Goal: Information Seeking & Learning: Learn about a topic

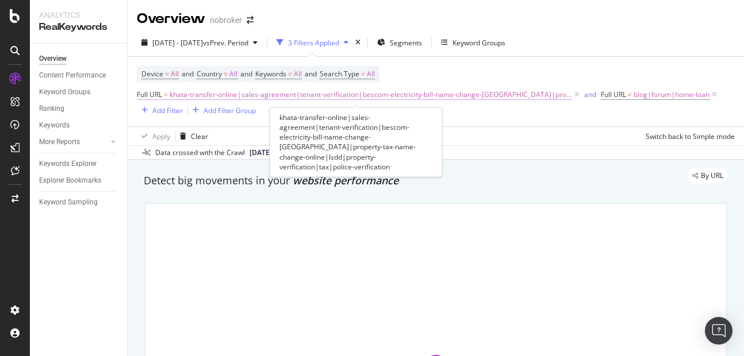
click at [302, 97] on span "khata-transfer-online|sales-agreement|tenant-verification|bescom-electricity-bi…" at bounding box center [371, 95] width 402 height 16
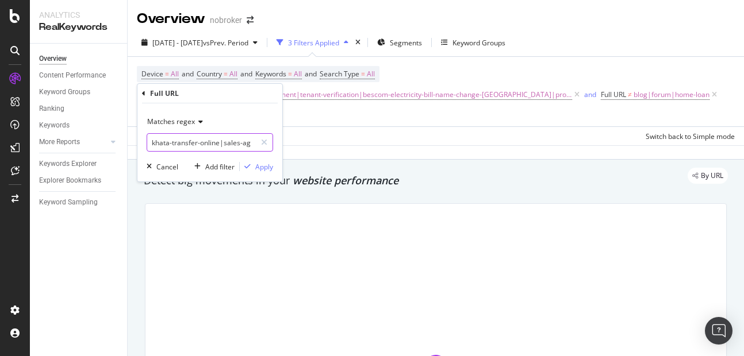
click at [187, 141] on input "khata-transfer-online|sales-agreement|tenant-verification|bescom-electricity-bi…" at bounding box center [201, 142] width 109 height 18
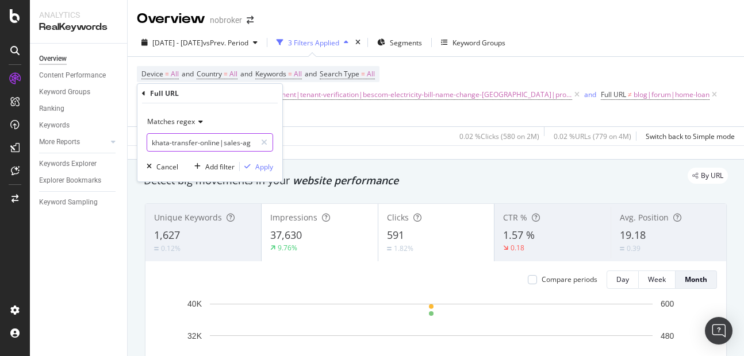
click at [174, 148] on input "khata-transfer-online|sales-agreement|tenant-verification|bescom-electricity-bi…" at bounding box center [201, 142] width 109 height 18
type input "legal-services|khata-transfer-online|sales-agreement|tenant-verification|bescom…"
click at [258, 168] on div "Apply" at bounding box center [264, 167] width 18 height 10
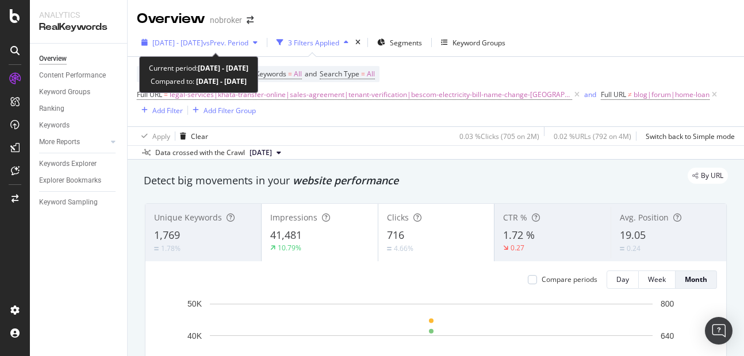
click at [203, 45] on span "2025 Sep. 1st - Sep. 13th" at bounding box center [177, 43] width 51 height 10
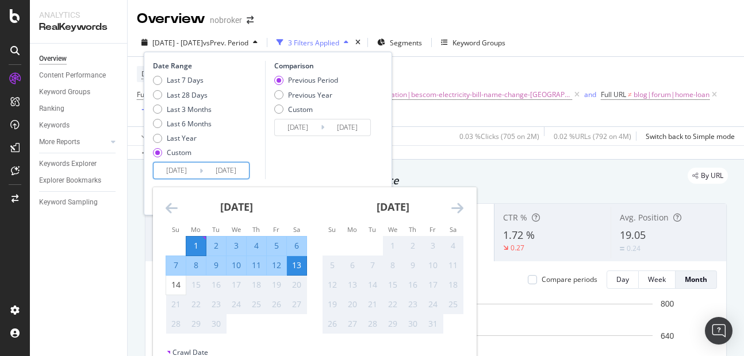
click at [232, 171] on input "2025/09/13" at bounding box center [226, 171] width 46 height 16
click at [185, 286] on div "14" at bounding box center [176, 284] width 20 height 11
type input "2025/09/14"
type input "2025/08/18"
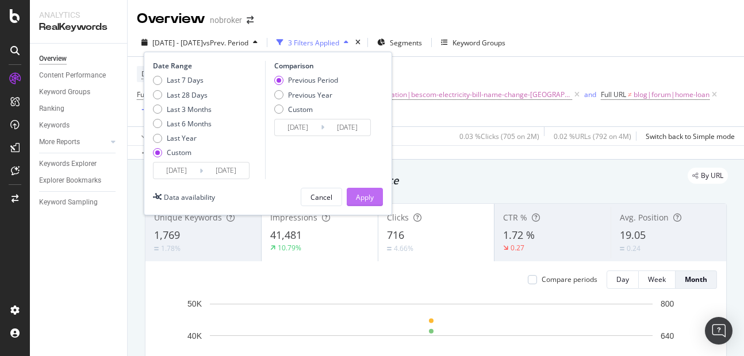
click at [366, 197] on div "Apply" at bounding box center [365, 198] width 18 height 10
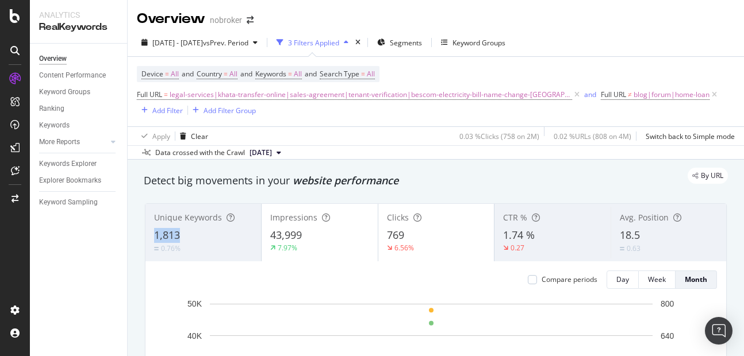
copy span "1,813"
drag, startPoint x: 154, startPoint y: 239, endPoint x: 187, endPoint y: 236, distance: 33.0
click at [187, 236] on div "1,813" at bounding box center [203, 235] width 98 height 15
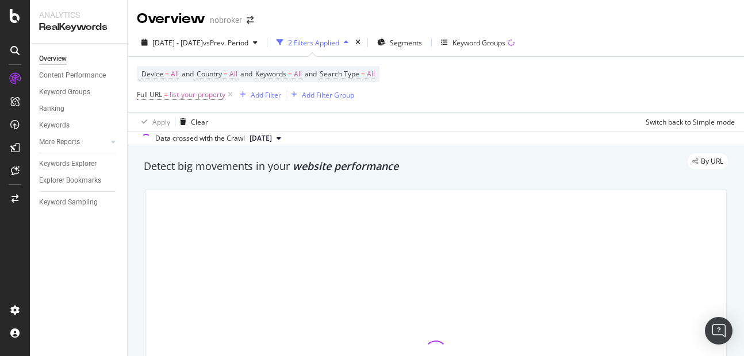
click at [186, 95] on span "list-your-property" at bounding box center [198, 95] width 56 height 16
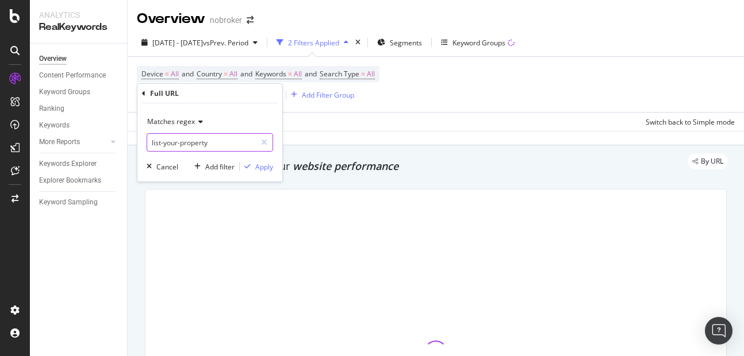
click at [192, 138] on input "list-your-property" at bounding box center [201, 142] width 109 height 18
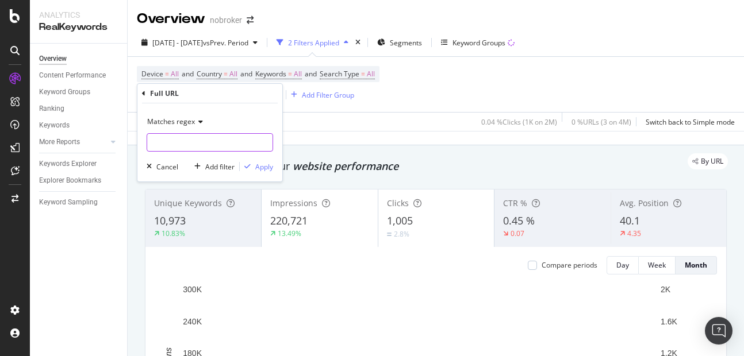
paste input "https://www.nobroker.in/blog/sitemap-index.xml/"
type input "https://www.nobroker.in/blog/sitemap-index.xml/"
click at [261, 167] on div "Apply" at bounding box center [264, 167] width 18 height 10
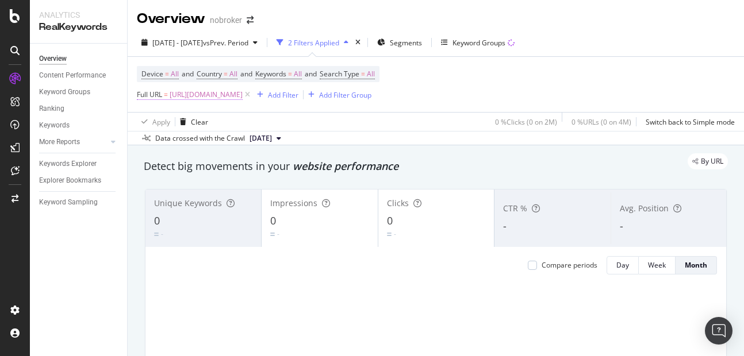
click at [215, 96] on span "https://www.nobroker.in/blog/sitemap-index.xml/" at bounding box center [206, 95] width 73 height 16
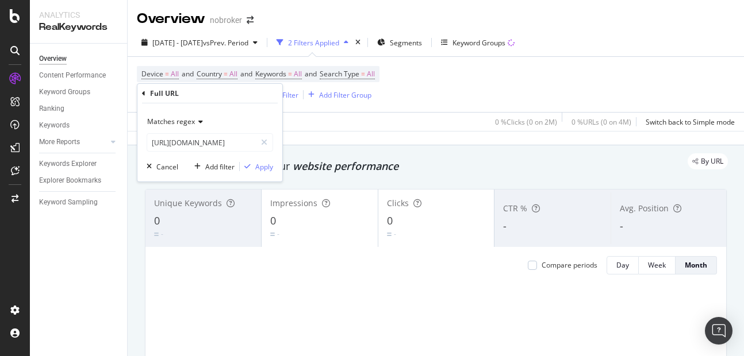
click at [178, 128] on div "Matches regex" at bounding box center [210, 122] width 126 height 18
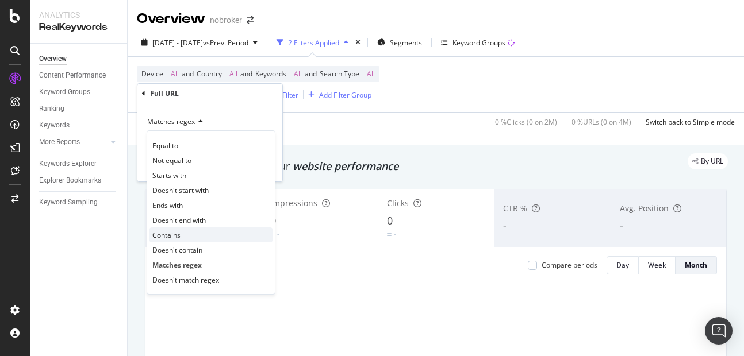
click at [176, 236] on span "Contains" at bounding box center [166, 236] width 28 height 10
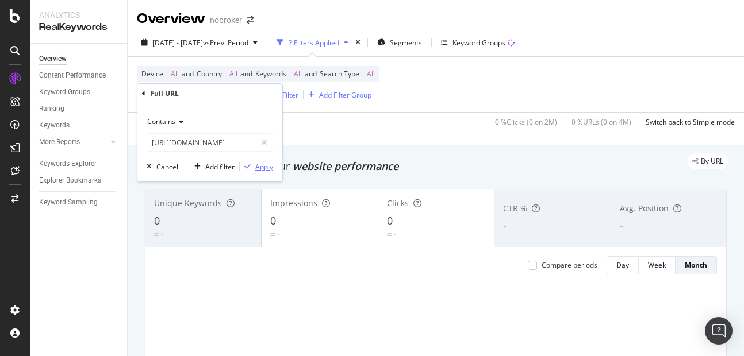
click at [260, 164] on div "Apply" at bounding box center [264, 167] width 18 height 10
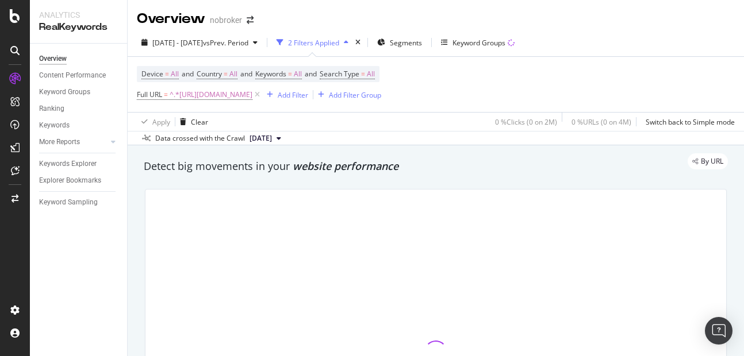
click at [339, 44] on div "2 Filters Applied" at bounding box center [313, 43] width 51 height 10
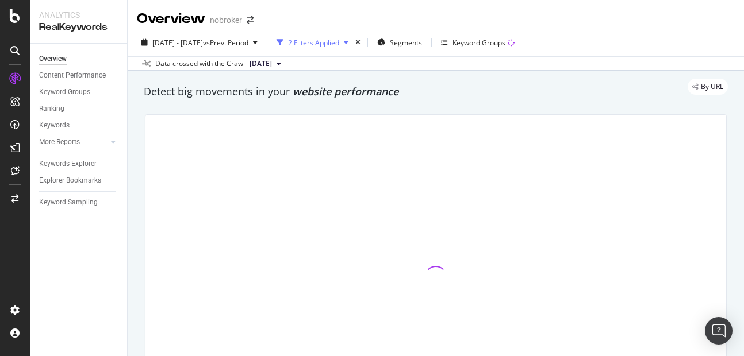
click at [339, 46] on div "2 Filters Applied" at bounding box center [313, 43] width 51 height 10
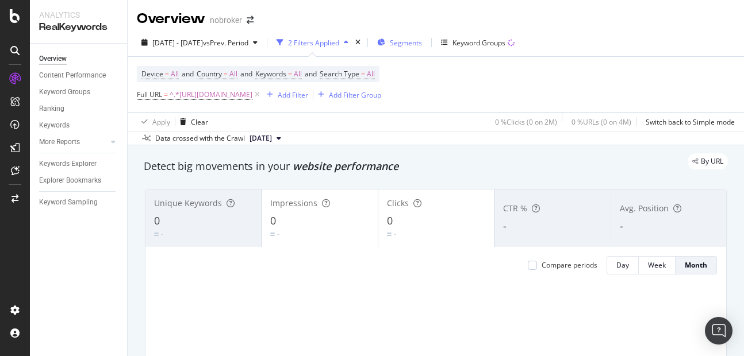
click at [422, 41] on span "Segments" at bounding box center [406, 43] width 32 height 10
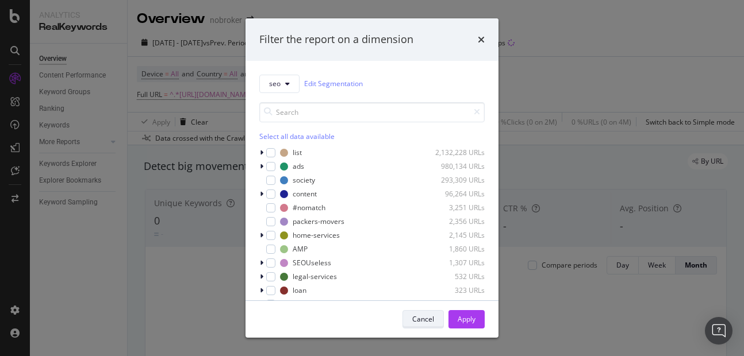
click at [431, 316] on div "Cancel" at bounding box center [423, 319] width 22 height 10
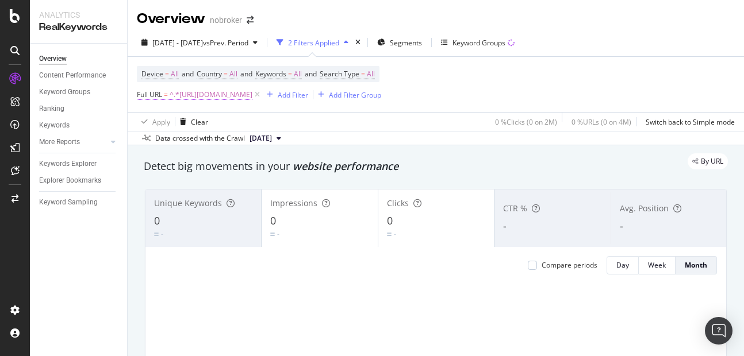
click at [227, 95] on span "^.*https://www.nobroker.in/blog/sitemap-index.xml/.*$" at bounding box center [211, 95] width 83 height 16
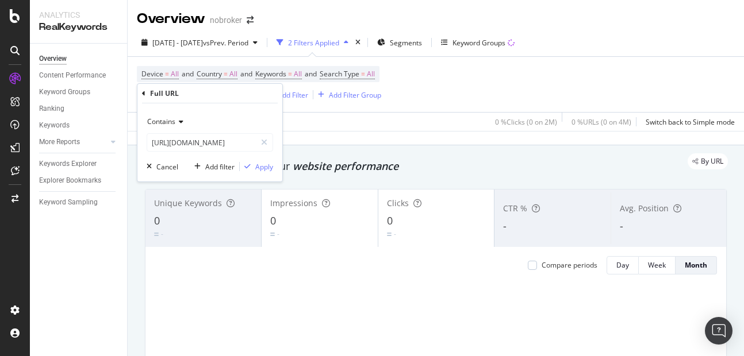
click at [170, 122] on span "Contains" at bounding box center [161, 122] width 28 height 10
click at [156, 93] on div "Full URL" at bounding box center [164, 94] width 29 height 10
click at [171, 163] on div "Cancel" at bounding box center [167, 167] width 22 height 10
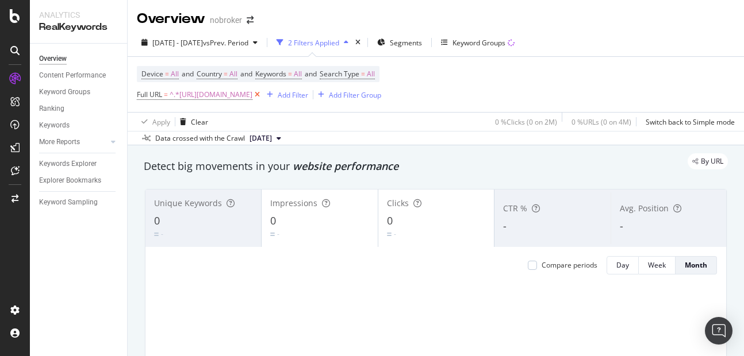
click at [262, 95] on icon at bounding box center [257, 94] width 10 height 11
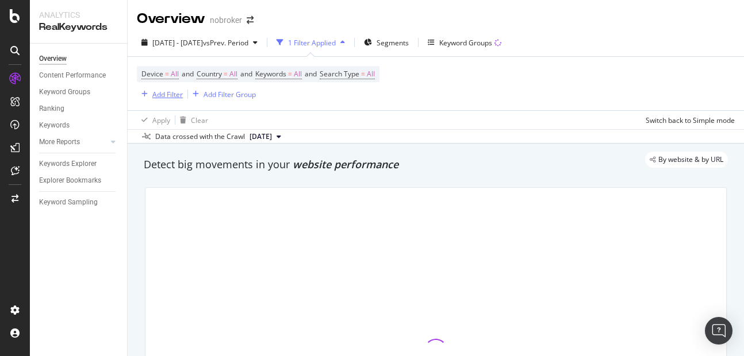
click at [164, 92] on div "Add Filter" at bounding box center [167, 95] width 30 height 10
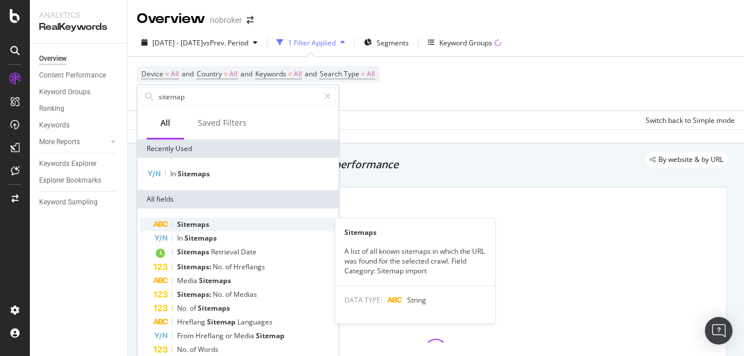
type input "sitemap"
click at [202, 223] on span "Sitemaps" at bounding box center [193, 225] width 32 height 10
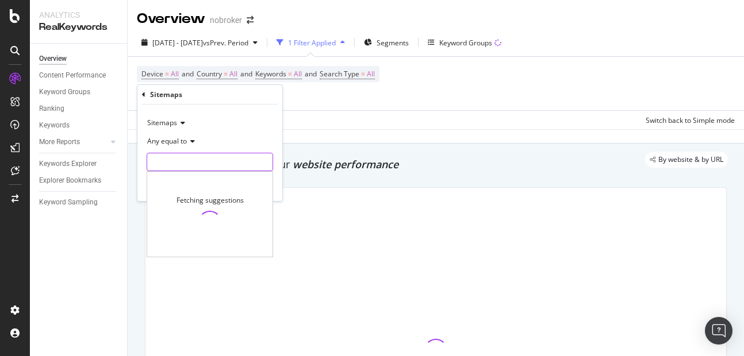
click at [197, 162] on input "text" at bounding box center [209, 162] width 125 height 18
paste input "https://www.nobroker.in/blog/sitemap-index.xml/"
type input "https://www.nobroker.in/blog/sitemap-index.xml/"
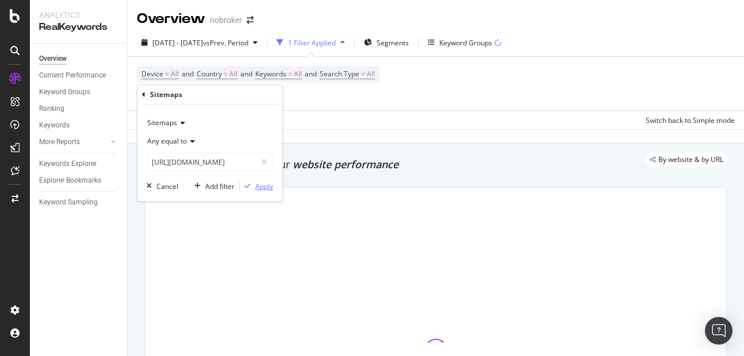
click at [265, 189] on div "Apply" at bounding box center [264, 187] width 18 height 10
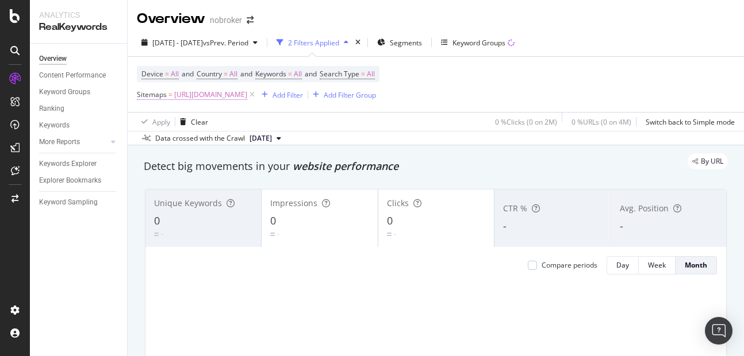
click at [237, 92] on span "https://www.nobroker.in/blog/sitemap-index.xml/" at bounding box center [210, 95] width 73 height 16
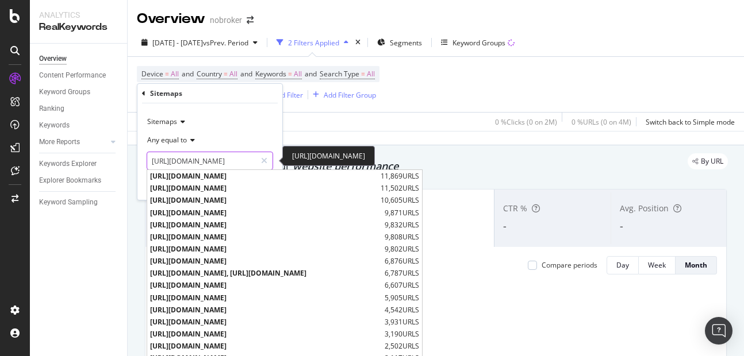
click at [209, 158] on input "https://www.nobroker.in/blog/sitemap-index.xml/" at bounding box center [201, 161] width 109 height 18
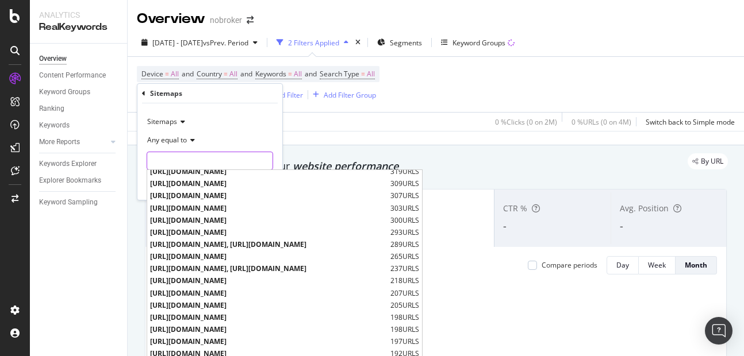
type input "https://www.nobroker.in/blog/sitemap-index.xml/"
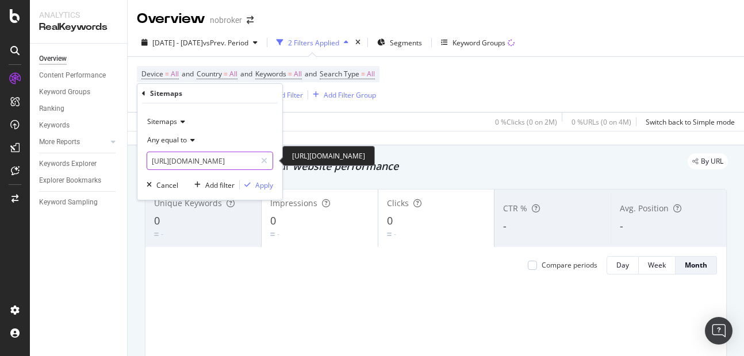
click at [204, 157] on input "https://www.nobroker.in/blog/sitemap-index.xml/" at bounding box center [201, 161] width 109 height 18
click at [204, 158] on input "https://www.nobroker.in/blog/sitemap-index.xml/" at bounding box center [201, 161] width 109 height 18
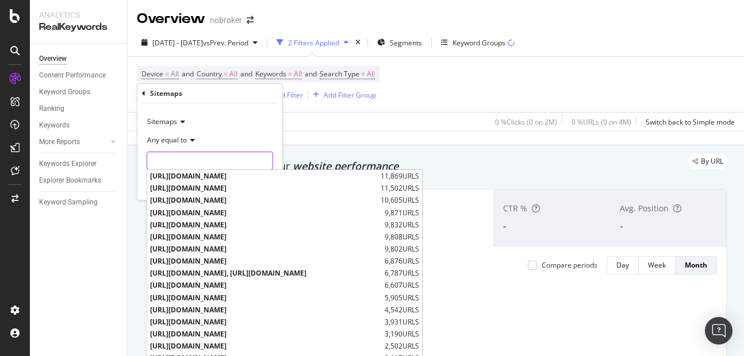
paste input "[URL][DOMAIN_NAME]"
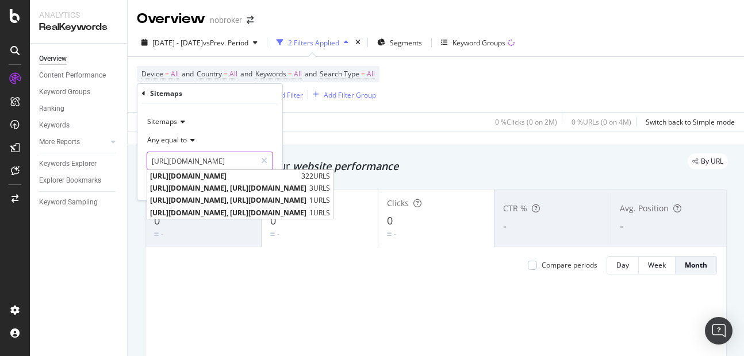
scroll to position [0, 145]
type input "[URL][DOMAIN_NAME]"
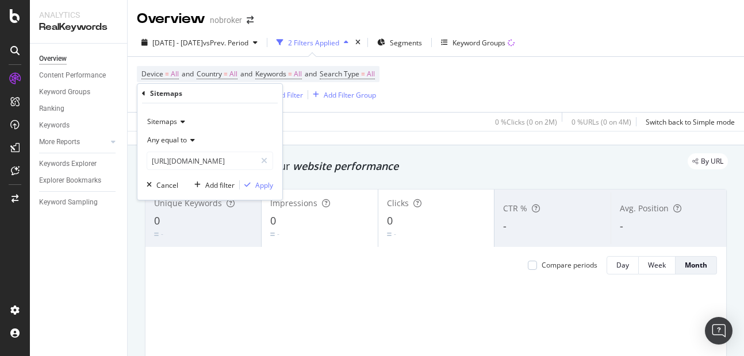
scroll to position [0, 0]
click at [268, 138] on div "Any equal to" at bounding box center [210, 140] width 126 height 18
click at [248, 131] on div "Sitemaps" at bounding box center [210, 122] width 126 height 18
click at [263, 187] on div "Apply" at bounding box center [264, 186] width 18 height 10
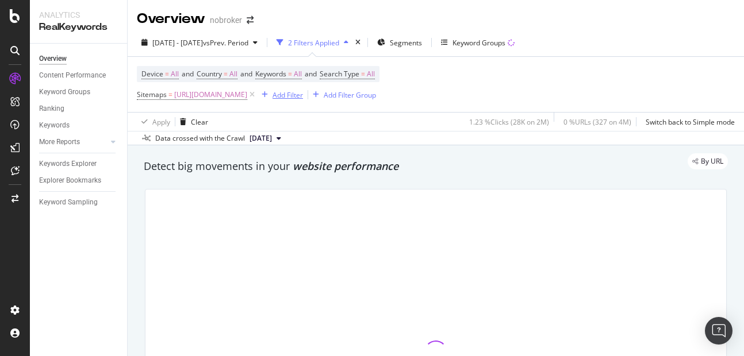
click at [303, 96] on div "Add Filter" at bounding box center [288, 95] width 30 height 10
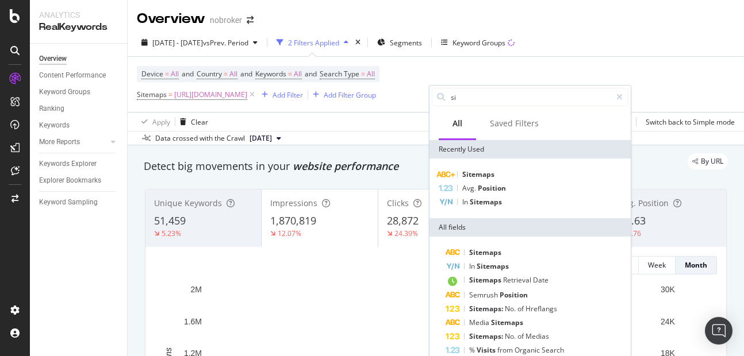
type input "s"
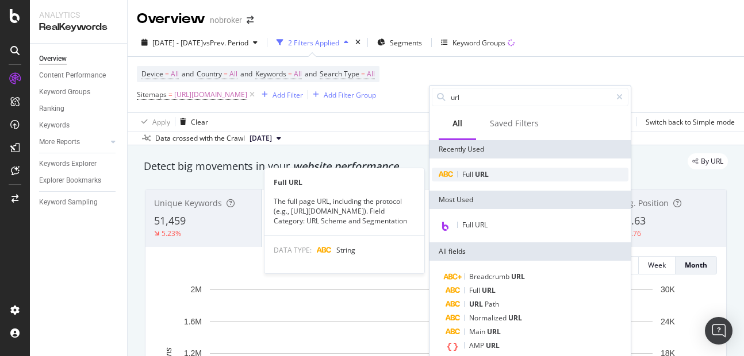
type input "url"
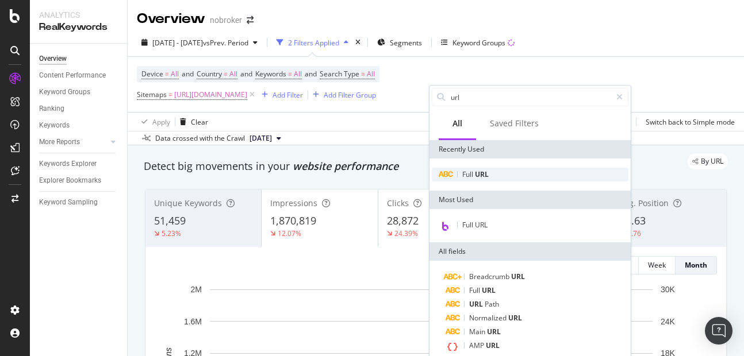
click at [470, 175] on span "Full" at bounding box center [468, 175] width 13 height 10
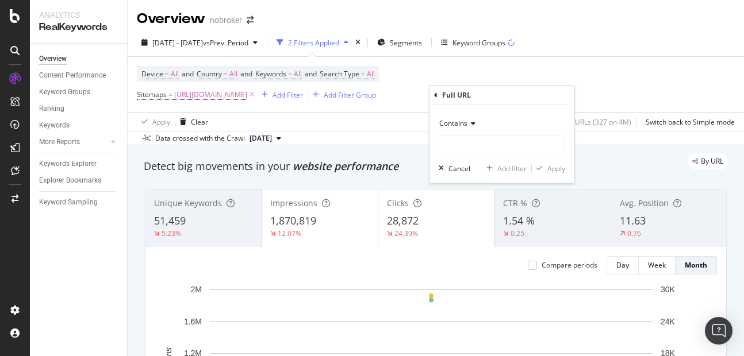
click at [460, 120] on span "Contains" at bounding box center [453, 123] width 28 height 10
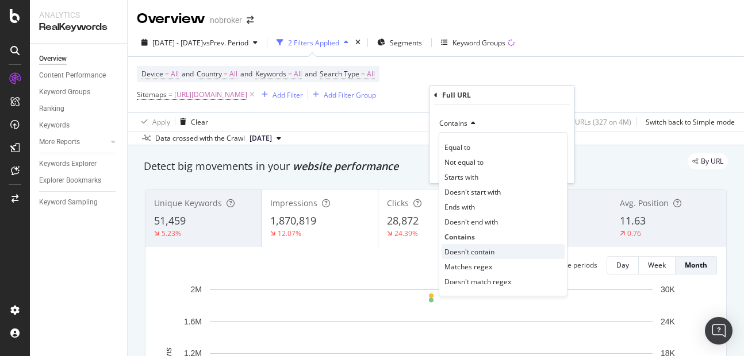
click at [460, 254] on span "Doesn't contain" at bounding box center [469, 252] width 50 height 10
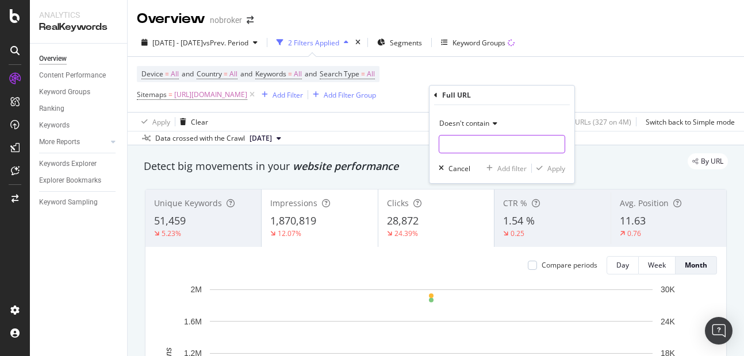
click at [473, 151] on input "text" at bounding box center [501, 144] width 125 height 18
type input "rental-agreement|notary|affidavit|"
click at [557, 168] on div "Apply" at bounding box center [556, 169] width 18 height 10
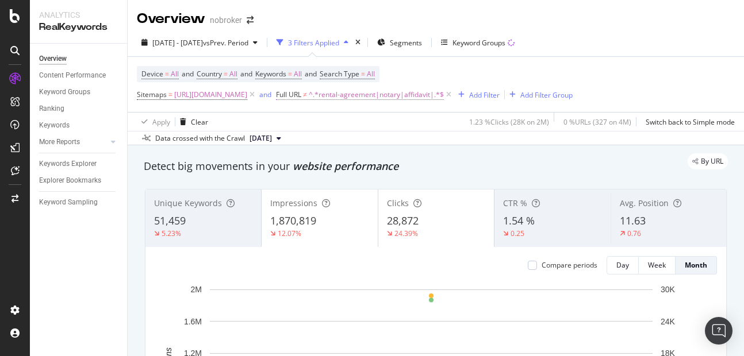
click at [444, 94] on span "^.*rental-agreement|notary|affidavit|.*$" at bounding box center [376, 95] width 135 height 16
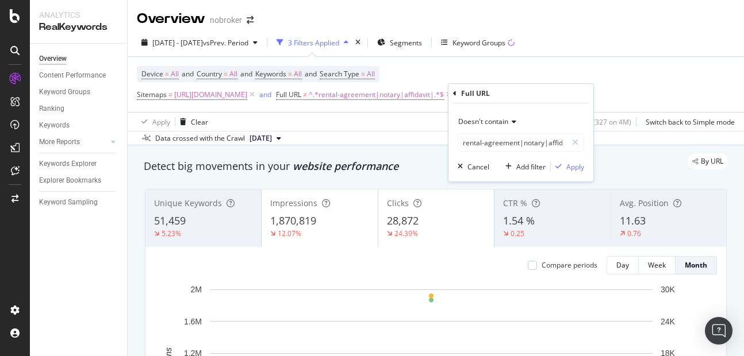
click at [465, 125] on span "Doesn't contain" at bounding box center [483, 122] width 50 height 10
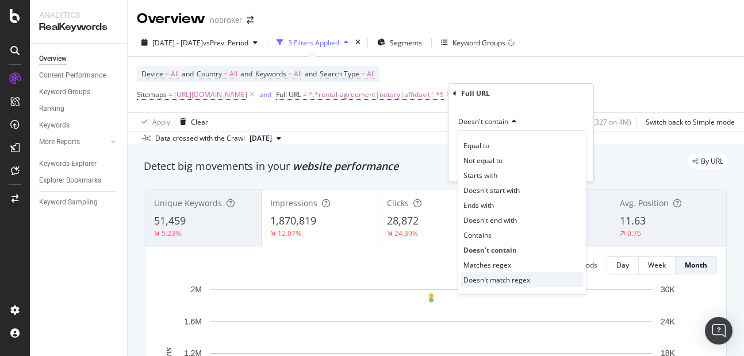
click at [482, 282] on span "Doesn't match regex" at bounding box center [496, 280] width 67 height 10
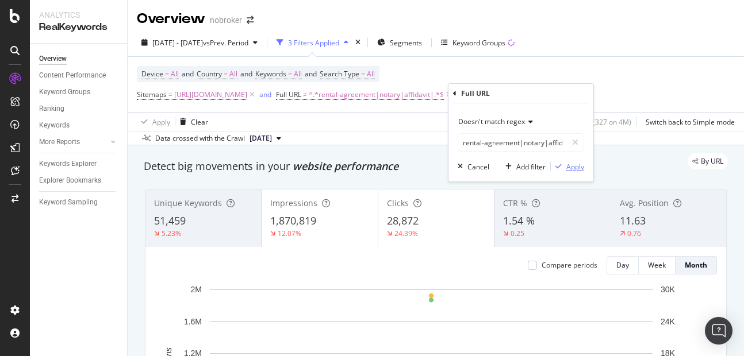
click at [574, 172] on button "Apply" at bounding box center [567, 166] width 33 height 11
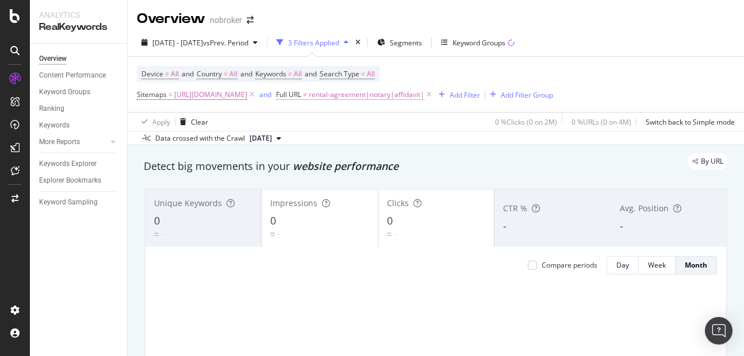
click at [424, 98] on span "rental-agreement|notary|affidavit|" at bounding box center [367, 95] width 116 height 16
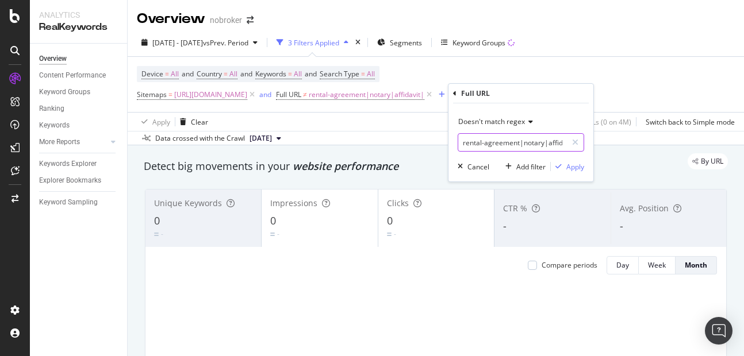
scroll to position [0, 14]
click at [562, 140] on input "rental-agreement|notary|affidavit|" at bounding box center [512, 142] width 109 height 18
type input "rental-agreement|notary|affidavit"
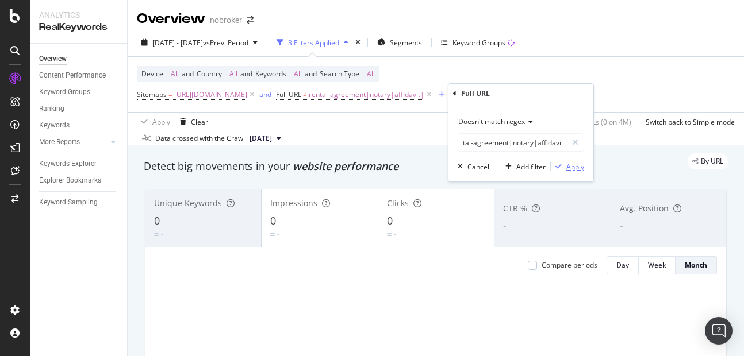
scroll to position [0, 0]
click at [571, 170] on div "Apply" at bounding box center [575, 167] width 18 height 10
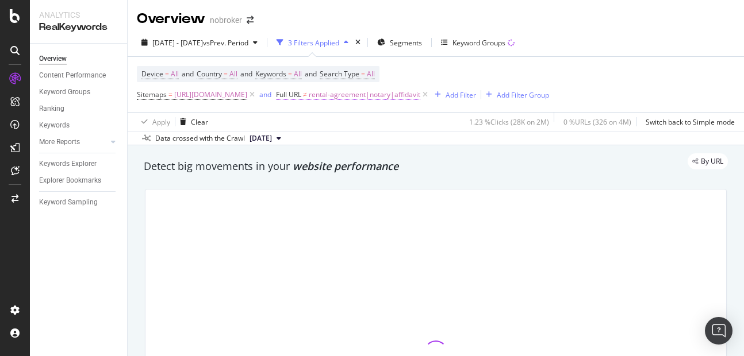
click at [420, 99] on span "rental-agreement|notary|affidavit" at bounding box center [365, 95] width 112 height 16
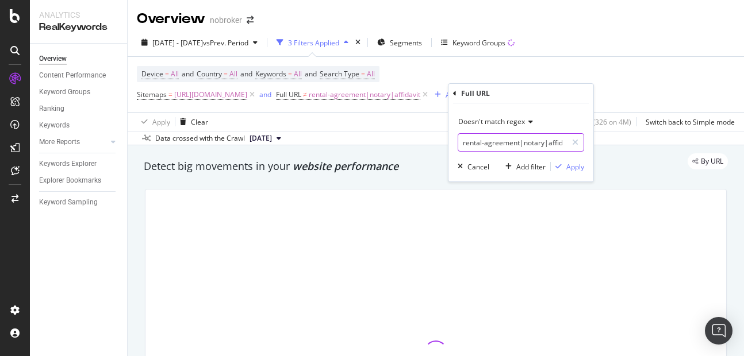
click at [509, 144] on input "rental-agreement|notary|affidavit" at bounding box center [512, 142] width 109 height 18
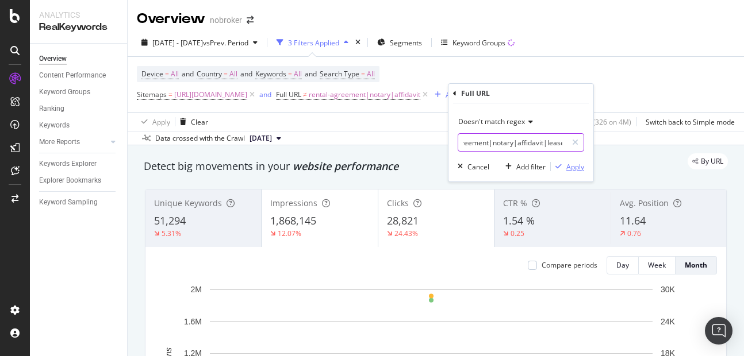
type input "rental-agreement|notary|affidavit|lease"
click at [579, 168] on div "Apply" at bounding box center [575, 167] width 18 height 10
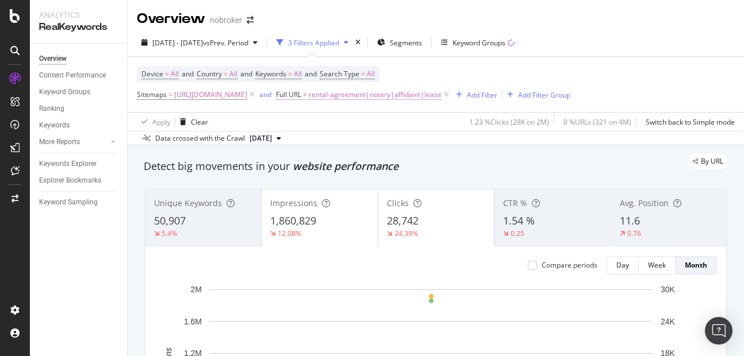
click at [442, 89] on span "rental-agreement|notary|affidavit|lease" at bounding box center [375, 95] width 133 height 16
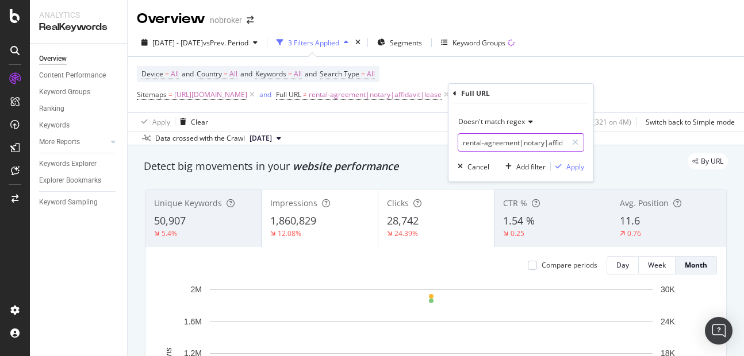
click at [475, 139] on input "rental-agreement|notary|affidavit|lease" at bounding box center [512, 142] width 109 height 18
click at [579, 166] on div "Apply" at bounding box center [575, 167] width 18 height 10
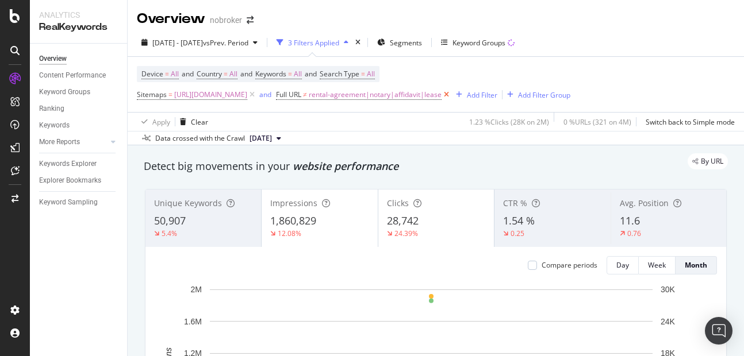
click at [451, 97] on icon at bounding box center [447, 94] width 10 height 11
click at [303, 93] on div "Add Filter" at bounding box center [288, 95] width 30 height 10
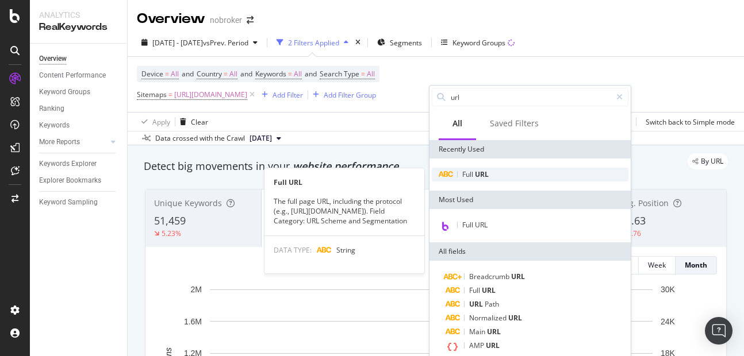
click at [470, 180] on div "Full URL" at bounding box center [530, 175] width 197 height 14
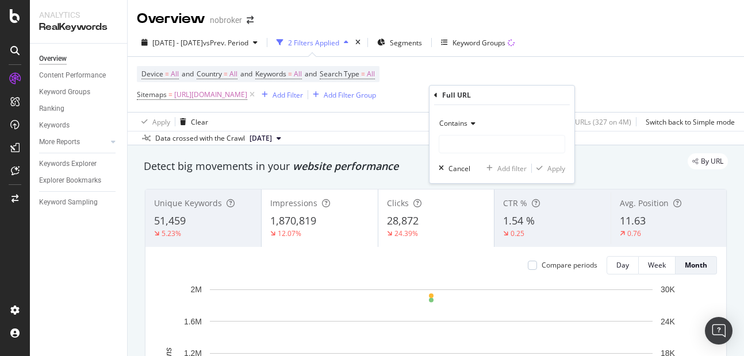
click at [468, 122] on icon at bounding box center [471, 123] width 8 height 7
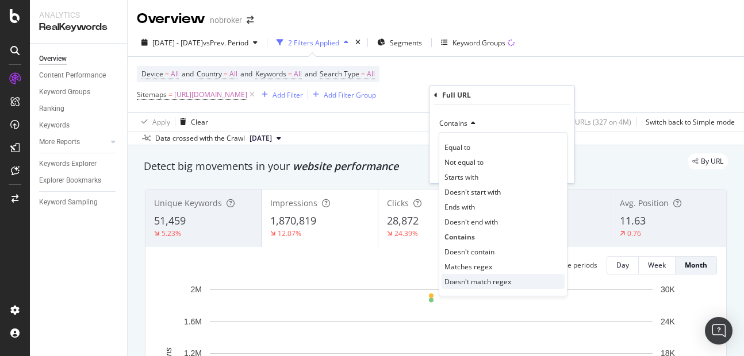
click at [458, 279] on span "Doesn't match regex" at bounding box center [477, 282] width 67 height 10
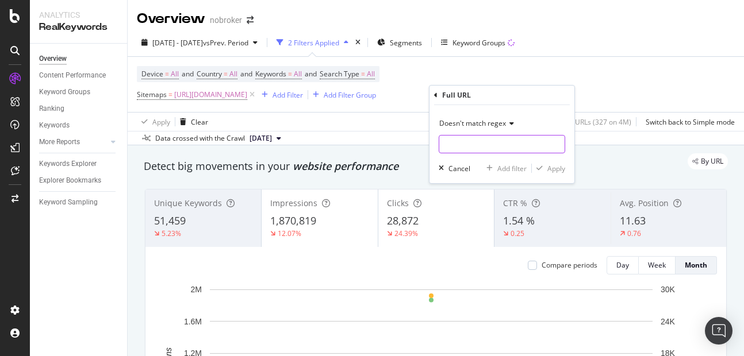
click at [465, 147] on input "text" at bounding box center [501, 144] width 125 height 18
paste input "rental-agreement|notary|affidavit|lease"
type input "rental-agreement|notary|affidavit|lease"
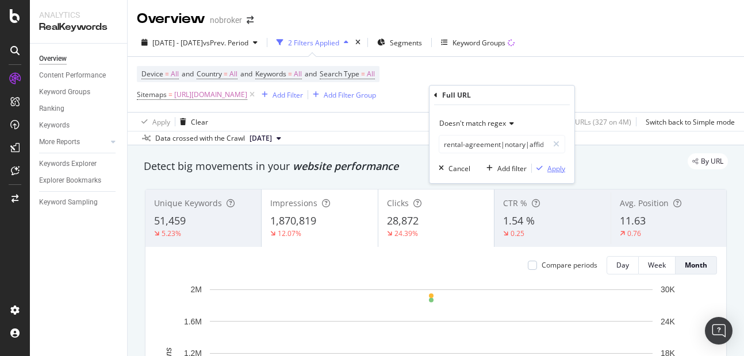
click at [552, 170] on div "Apply" at bounding box center [556, 169] width 18 height 10
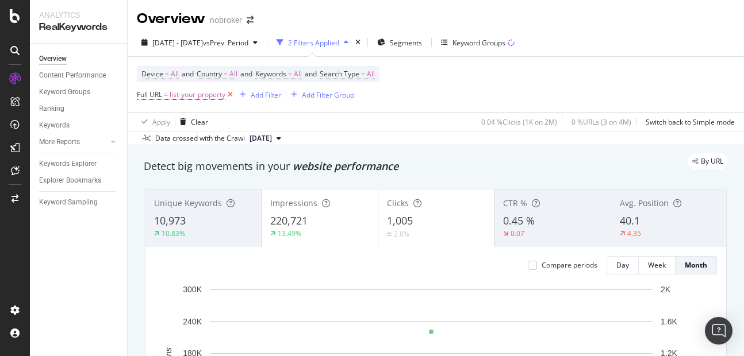
click at [232, 96] on icon at bounding box center [230, 94] width 10 height 11
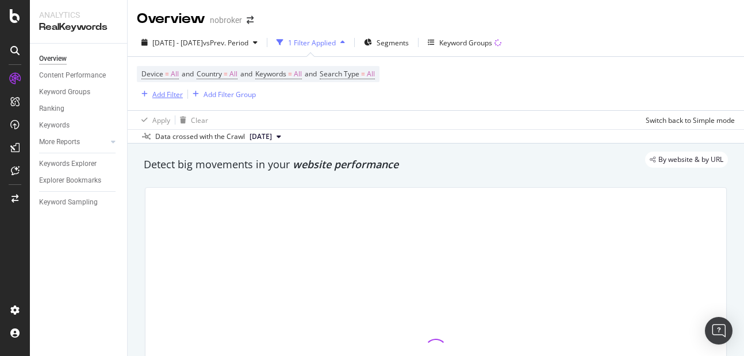
click at [170, 94] on div "Add Filter" at bounding box center [167, 95] width 30 height 10
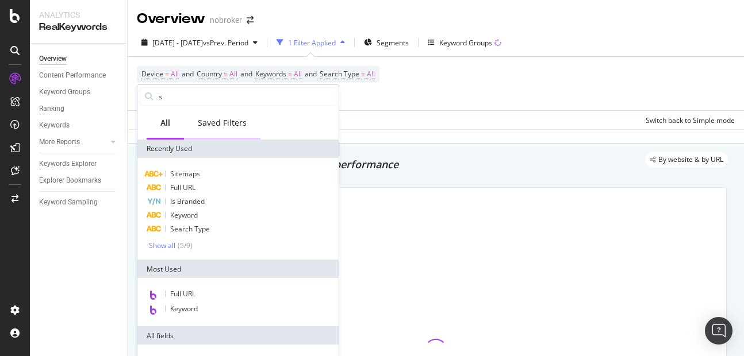
type input "so"
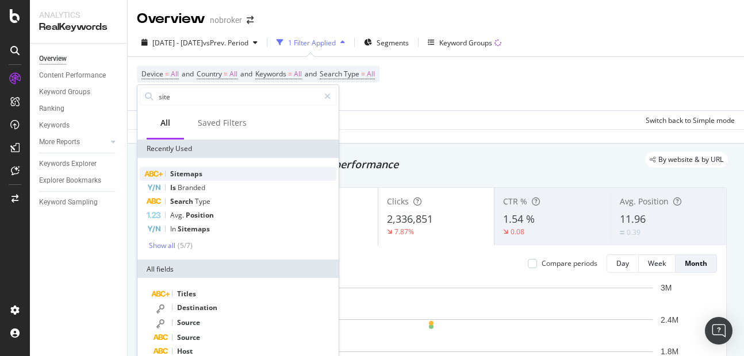
click at [185, 171] on span "Sitemaps" at bounding box center [186, 174] width 32 height 10
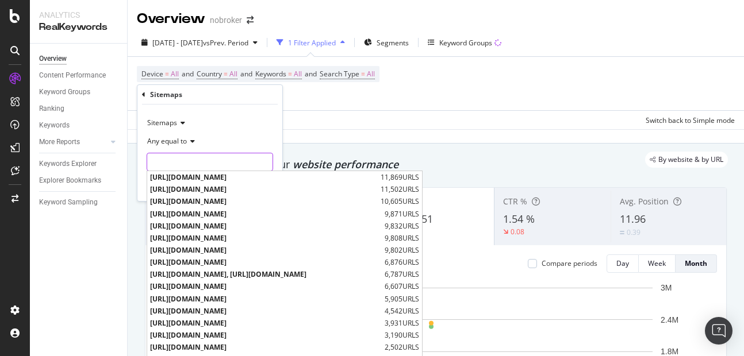
click at [185, 166] on input "text" at bounding box center [209, 162] width 125 height 18
paste input "[URL][DOMAIN_NAME]"
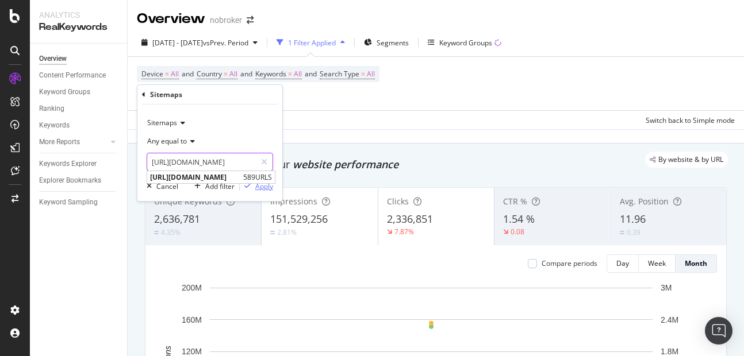
type input "[URL][DOMAIN_NAME]"
click at [266, 187] on div "Apply" at bounding box center [264, 187] width 18 height 10
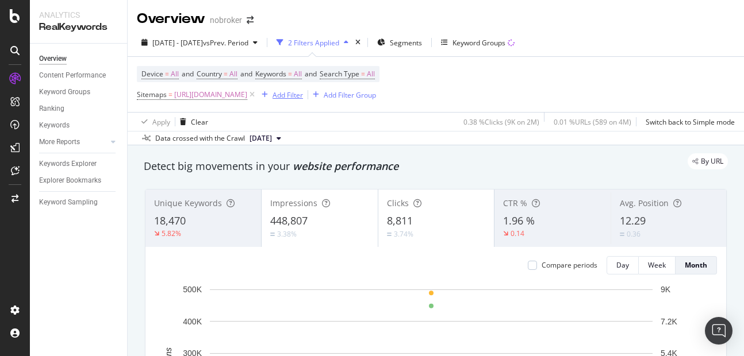
click at [303, 98] on div "Add Filter" at bounding box center [288, 95] width 30 height 10
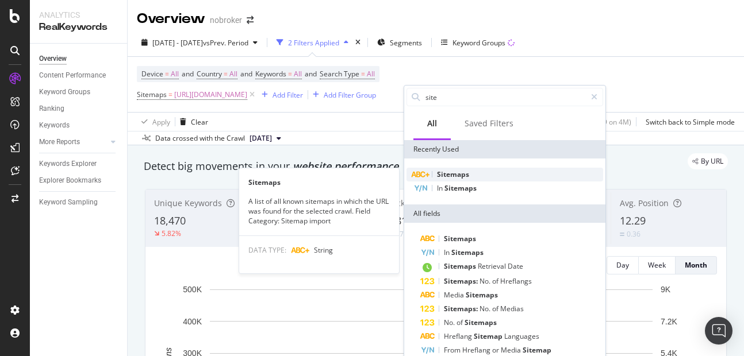
click at [459, 171] on span "Sitemaps" at bounding box center [453, 175] width 32 height 10
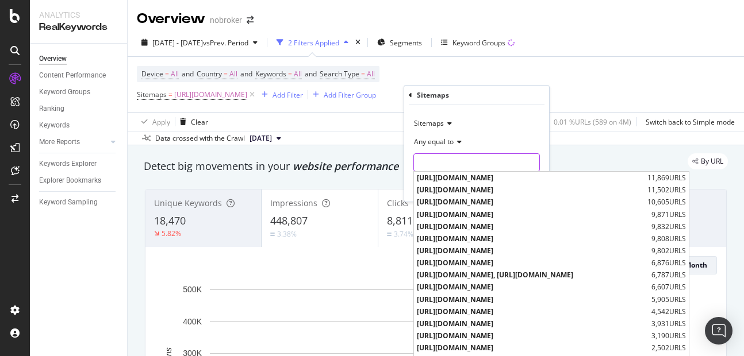
click at [427, 170] on input "text" at bounding box center [476, 163] width 125 height 18
paste input "[URL][DOMAIN_NAME]"
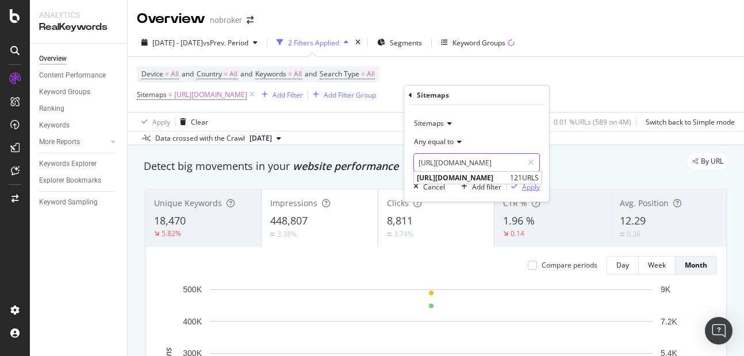
type input "[URL][DOMAIN_NAME]"
click at [537, 189] on div "Apply" at bounding box center [531, 187] width 18 height 10
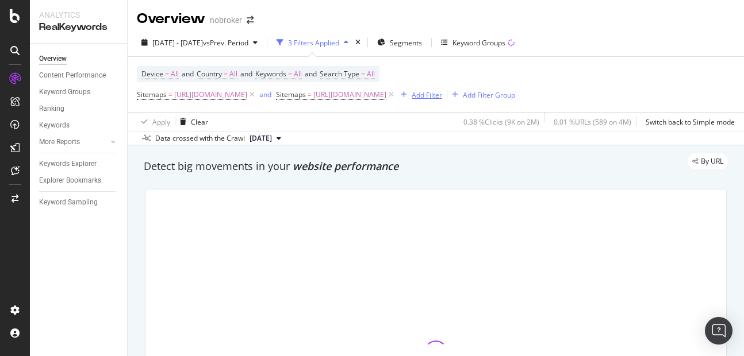
click at [271, 93] on div "and" at bounding box center [265, 95] width 12 height 10
click at [391, 102] on button "Add Filter" at bounding box center [414, 95] width 46 height 14
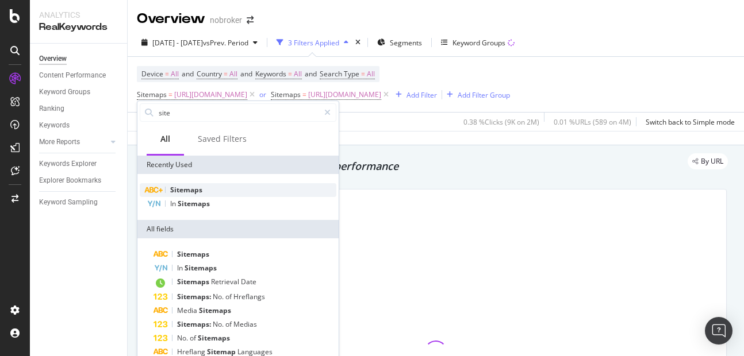
click at [191, 191] on span "Sitemaps" at bounding box center [186, 190] width 32 height 10
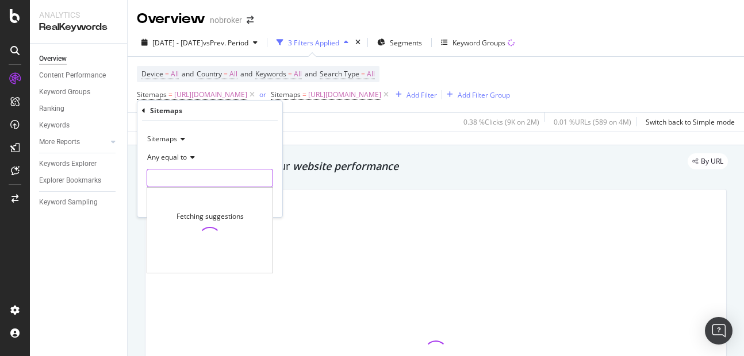
click at [183, 175] on input "text" at bounding box center [209, 178] width 125 height 18
paste input "[URL][DOMAIN_NAME]"
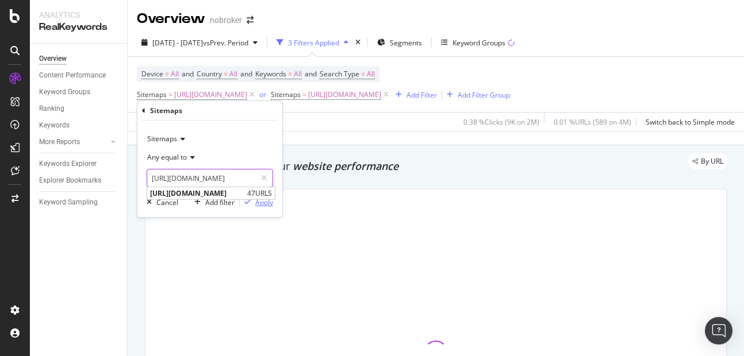
type input "[URL][DOMAIN_NAME]"
click at [262, 205] on div "Apply" at bounding box center [264, 203] width 18 height 10
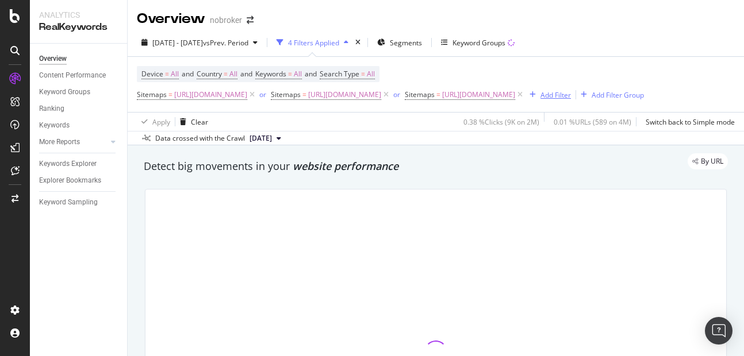
click at [540, 100] on div "Add Filter" at bounding box center [555, 95] width 30 height 10
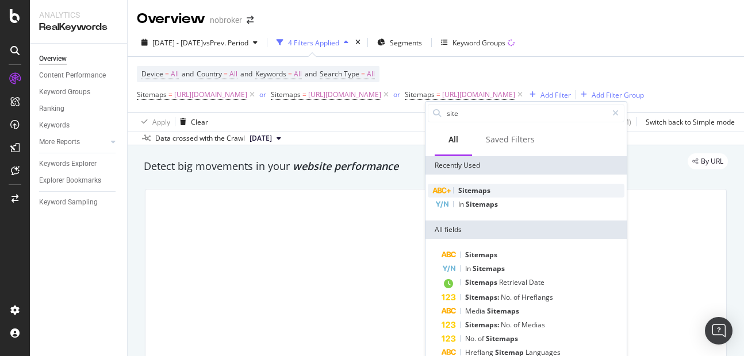
click at [467, 189] on span "Sitemaps" at bounding box center [474, 191] width 32 height 10
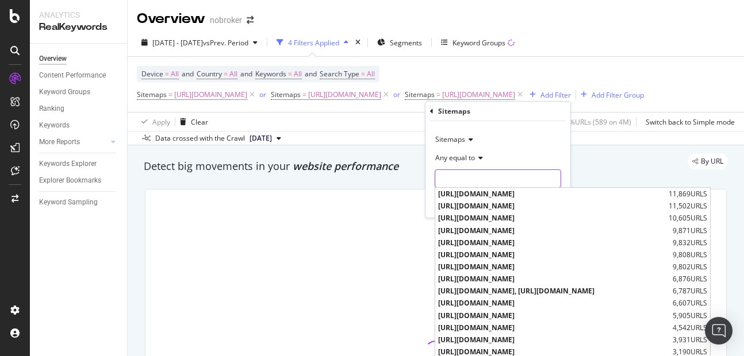
click at [456, 182] on input "text" at bounding box center [497, 179] width 125 height 18
paste input "[URL][DOMAIN_NAME]"
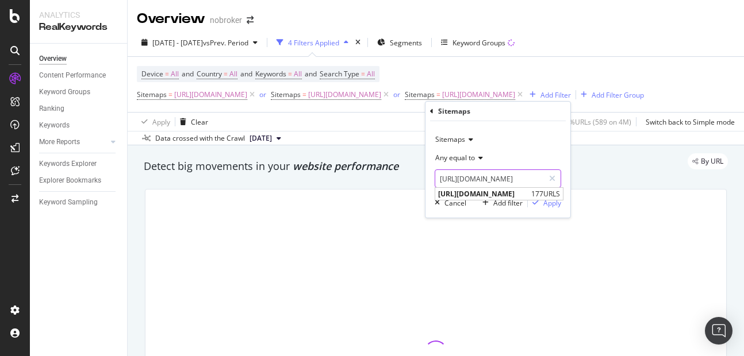
scroll to position [0, 122]
type input "[URL][DOMAIN_NAME]"
click at [552, 205] on div "Apply" at bounding box center [552, 203] width 18 height 10
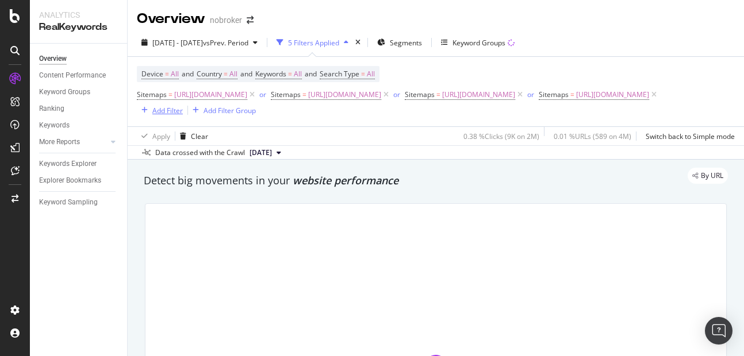
click at [160, 116] on div "Add Filter" at bounding box center [167, 111] width 30 height 10
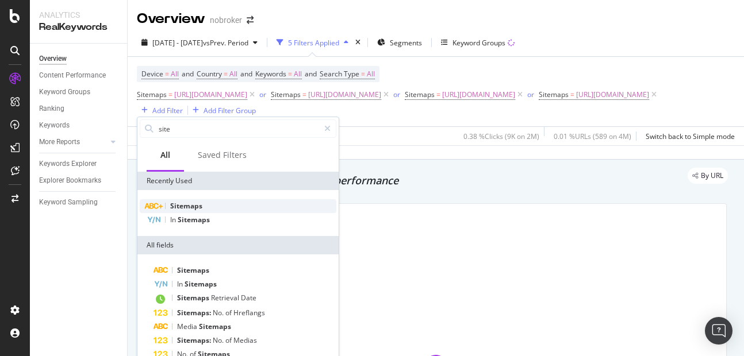
click at [193, 204] on span "Sitemaps" at bounding box center [186, 206] width 32 height 10
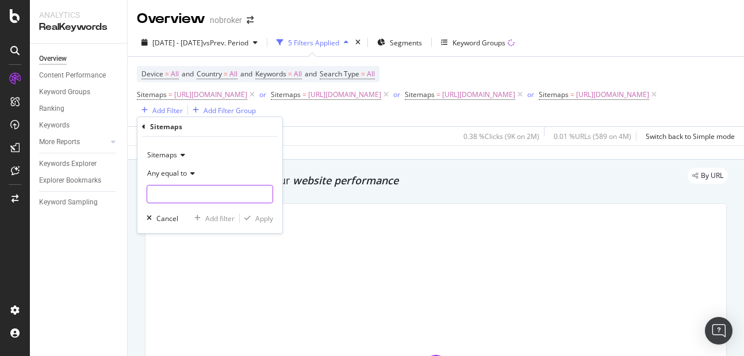
click at [191, 201] on input "text" at bounding box center [209, 194] width 125 height 18
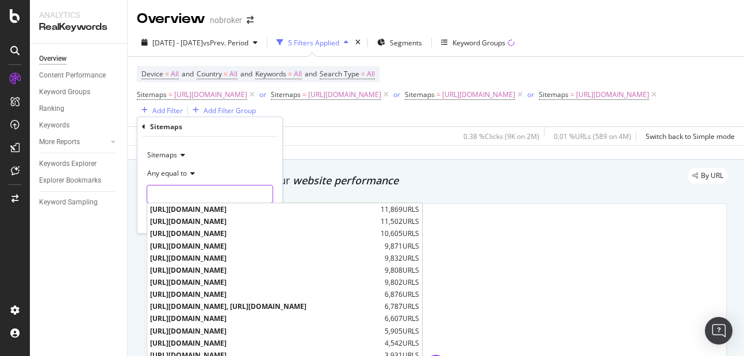
paste input "[URL][DOMAIN_NAME]"
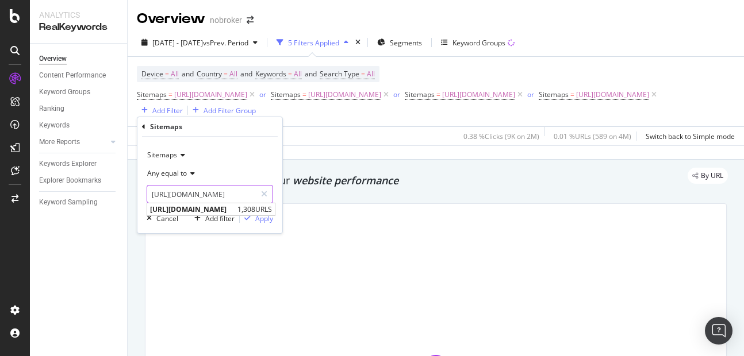
scroll to position [0, 128]
type input "[URL][DOMAIN_NAME]"
click at [259, 219] on div "Apply" at bounding box center [264, 219] width 18 height 10
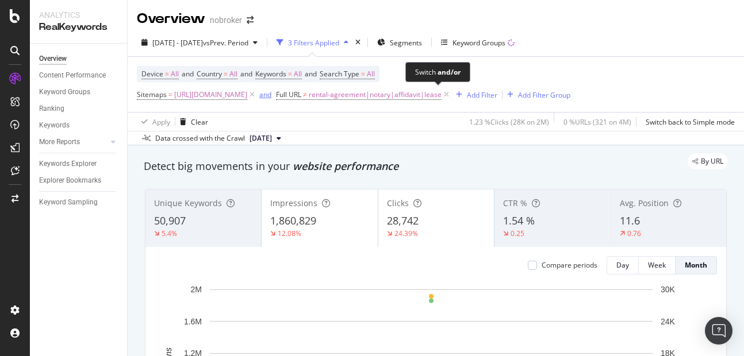
click at [271, 95] on div "and" at bounding box center [265, 95] width 12 height 10
click at [271, 96] on div "and" at bounding box center [265, 95] width 12 height 10
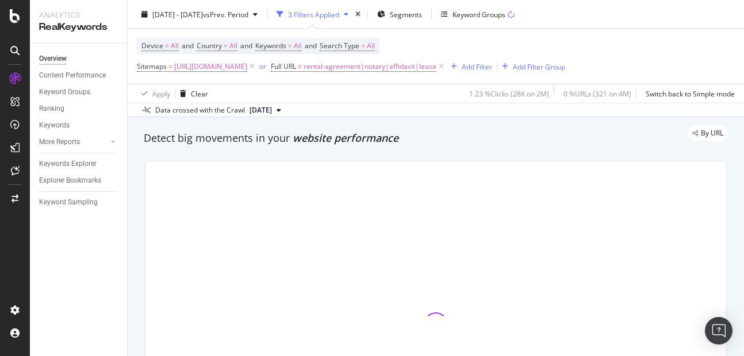
scroll to position [24, 0]
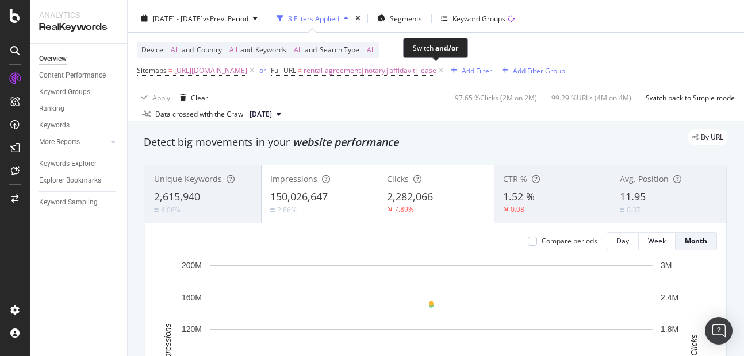
click at [271, 76] on span "or" at bounding box center [264, 71] width 14 height 16
click at [436, 67] on span "rental-agreement|notary|affidavit|lease" at bounding box center [370, 71] width 133 height 16
click at [403, 79] on div "Sitemaps = [URL][DOMAIN_NAME] or Full URL ≠ rental-agreement|notary|affidavit|l…" at bounding box center [351, 71] width 428 height 16
click at [271, 70] on span "or" at bounding box center [264, 71] width 14 height 16
click at [266, 73] on div "or" at bounding box center [262, 71] width 7 height 10
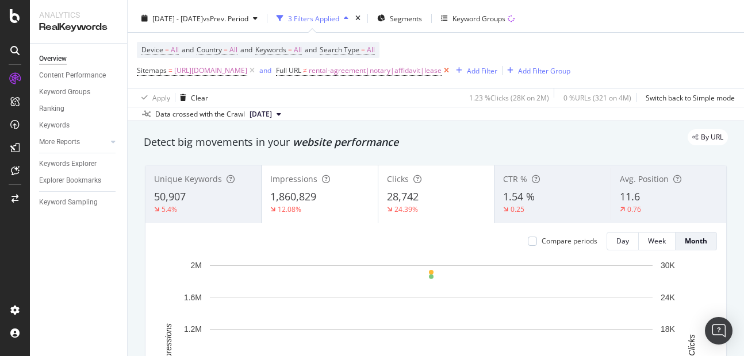
click at [451, 71] on icon at bounding box center [447, 70] width 10 height 11
click at [247, 71] on span "[URL][DOMAIN_NAME]" at bounding box center [210, 71] width 73 height 16
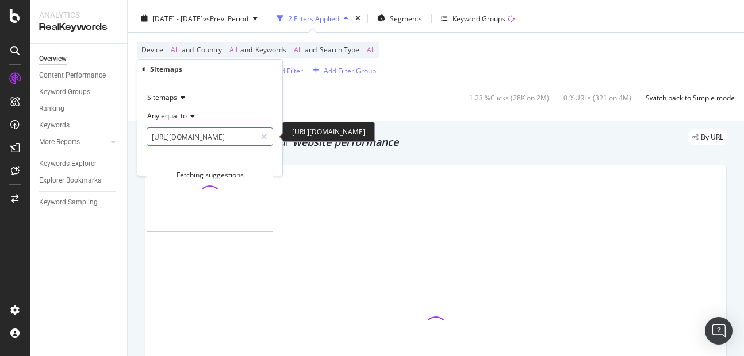
click at [200, 135] on input "[URL][DOMAIN_NAME]" at bounding box center [201, 137] width 109 height 18
click at [228, 133] on input "[URL][DOMAIN_NAME]" at bounding box center [201, 137] width 109 height 18
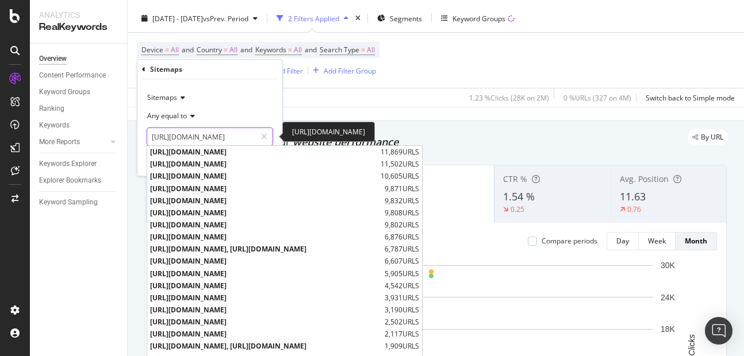
click at [220, 140] on input "[URL][DOMAIN_NAME]" at bounding box center [201, 137] width 109 height 18
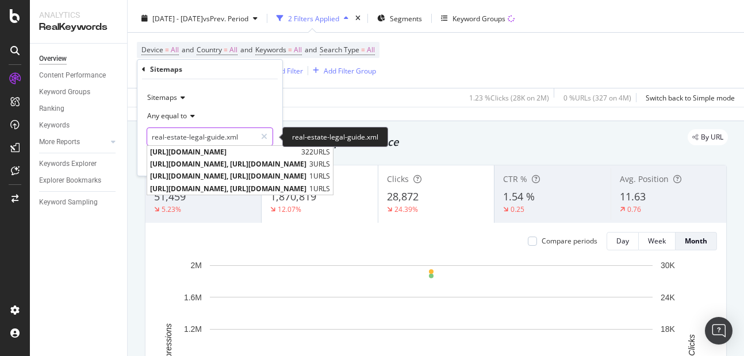
click at [244, 136] on input "real-estate-legal-guide.xml" at bounding box center [201, 137] width 109 height 18
type input "real-estate-legal-guide.xml"
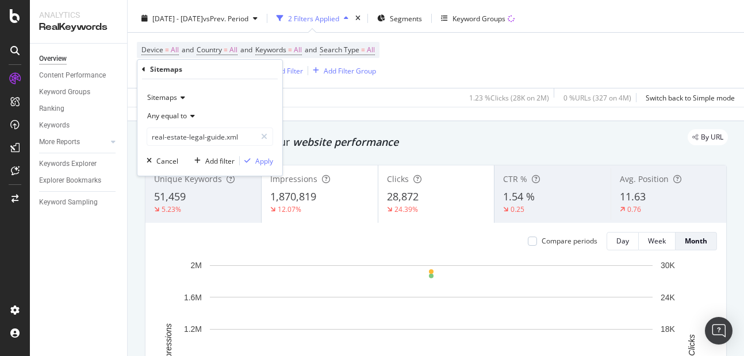
click at [174, 112] on span "Any equal to" at bounding box center [167, 116] width 40 height 10
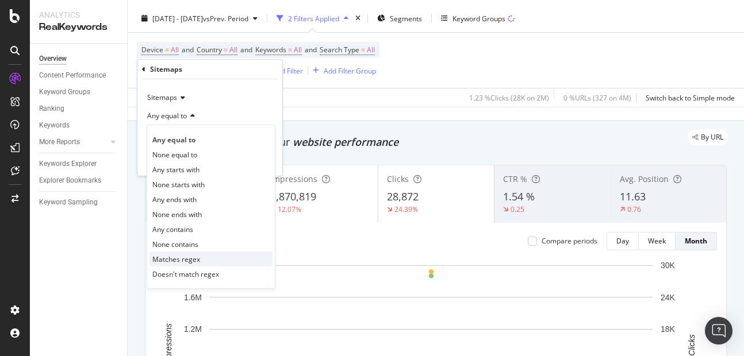
click at [166, 259] on span "Matches regex" at bounding box center [176, 260] width 48 height 10
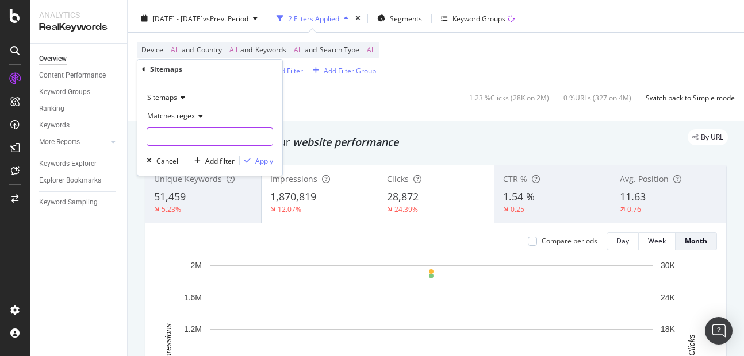
click at [208, 140] on input "text" at bounding box center [209, 137] width 125 height 18
paste input "rental-agreement|notary|affidavit|lease"
type input "rental-agreement|notary|affidavit|lease"
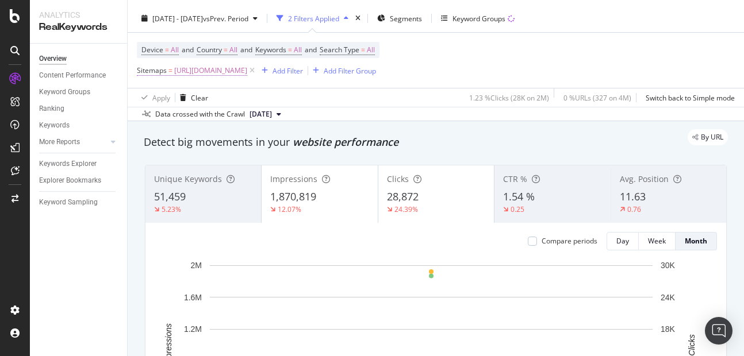
drag, startPoint x: 369, startPoint y: 68, endPoint x: 327, endPoint y: 66, distance: 42.0
click at [247, 66] on span "[URL][DOMAIN_NAME]" at bounding box center [210, 71] width 73 height 16
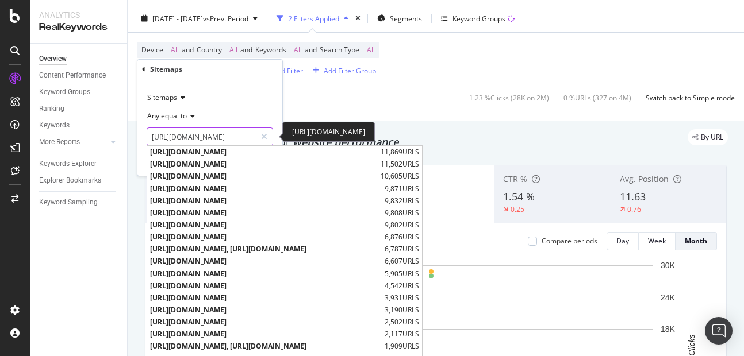
click at [196, 134] on input "[URL][DOMAIN_NAME]" at bounding box center [201, 137] width 109 height 18
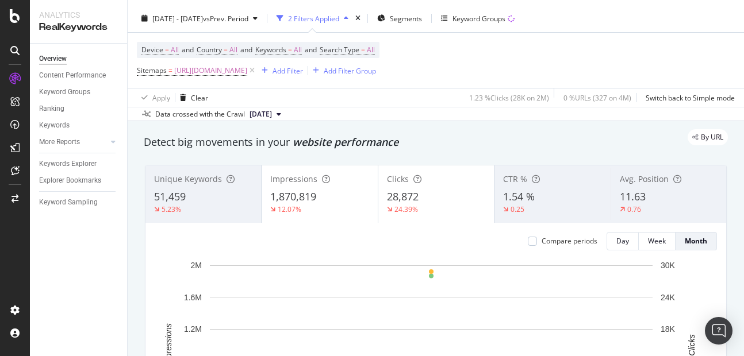
click at [294, 106] on div "Apply Clear 1.23 % Clicks ( 28K on 2M ) 0 % URLs ( 327 on 4M ) Switch back to S…" at bounding box center [436, 97] width 616 height 19
click at [185, 70] on span "[URL][DOMAIN_NAME]" at bounding box center [210, 71] width 73 height 16
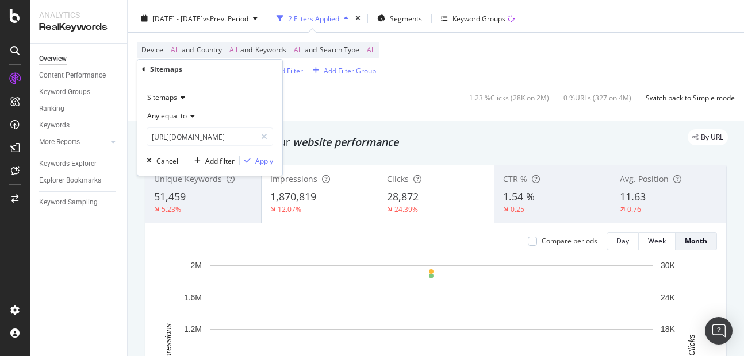
click at [176, 118] on span "Any equal to" at bounding box center [167, 116] width 40 height 10
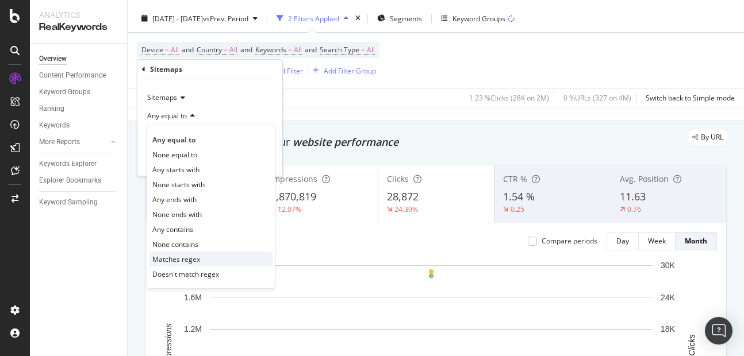
click at [167, 263] on span "Matches regex" at bounding box center [176, 260] width 48 height 10
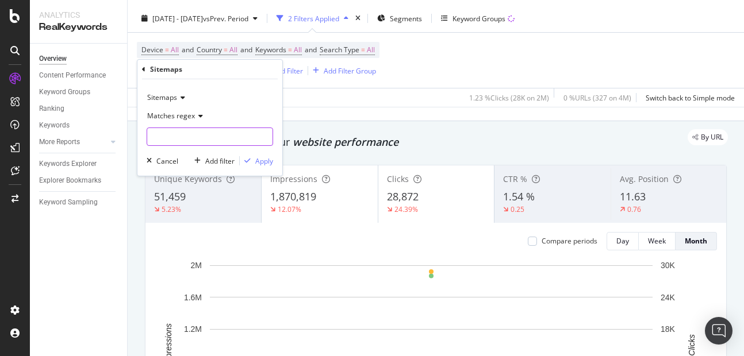
click at [187, 139] on input "text" at bounding box center [209, 137] width 125 height 18
paste input "[URL][DOMAIN_NAME]"
click at [181, 136] on input "[URL][DOMAIN_NAME]" at bounding box center [201, 137] width 109 height 18
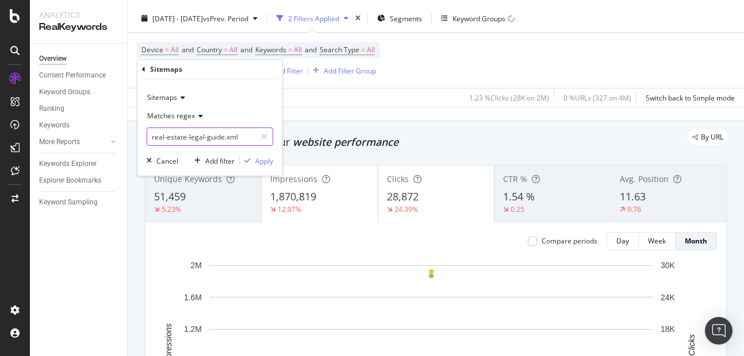
click at [239, 139] on input "real-estate-legal-guide.xml" at bounding box center [201, 137] width 109 height 18
type input "real-estate-legal-guide.xml|"
click at [264, 164] on div "Apply" at bounding box center [264, 161] width 18 height 10
